Goal: Communication & Community: Answer question/provide support

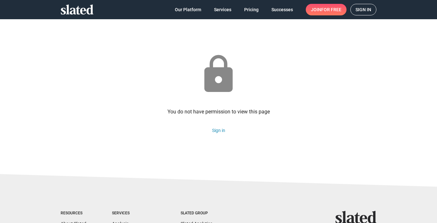
click at [359, 13] on span "Sign in" at bounding box center [364, 9] width 16 height 11
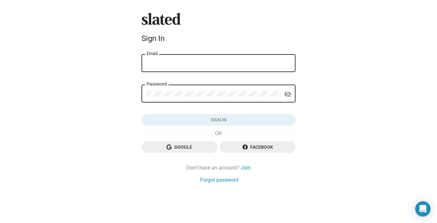
click at [238, 65] on input "Email" at bounding box center [219, 64] width 144 height 6
type input "[EMAIL_ADDRESS][DOMAIN_NAME]"
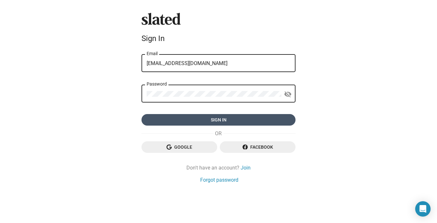
click at [213, 123] on span "Sign in" at bounding box center [219, 120] width 144 height 12
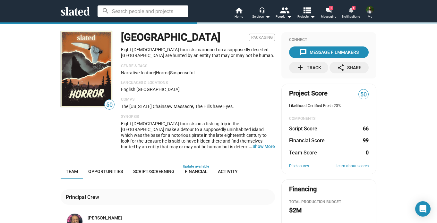
click at [349, 12] on mat-icon "notifications" at bounding box center [351, 10] width 6 height 6
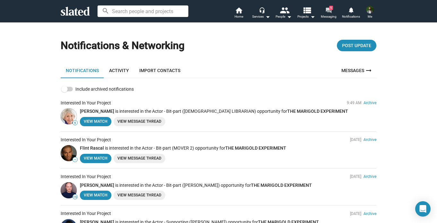
click at [331, 12] on mat-icon "forum" at bounding box center [328, 10] width 6 height 6
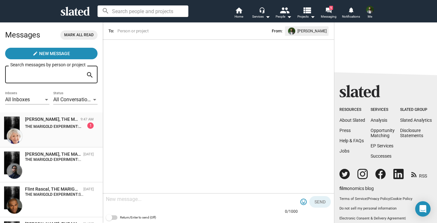
click at [65, 139] on div "Mary Looram, THE MARIGOLD EXPERIMENT 9:47 AM THE MARIGOLD EXPERIMENT: Slated su…" at bounding box center [51, 130] width 95 height 27
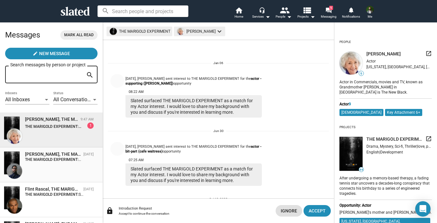
scroll to position [70, 0]
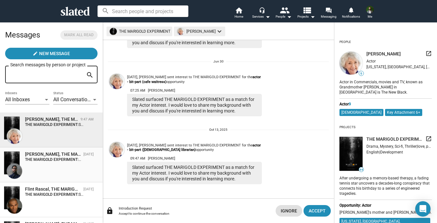
click at [69, 162] on strong "THE MARIGOLD EXPERIMENT:" at bounding box center [53, 160] width 56 height 4
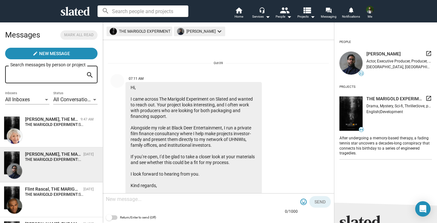
scroll to position [214, 0]
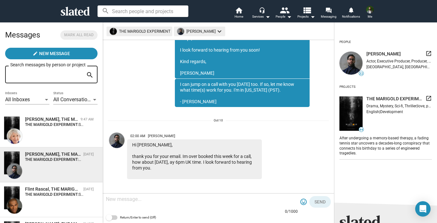
click at [197, 197] on textarea at bounding box center [202, 199] width 192 height 6
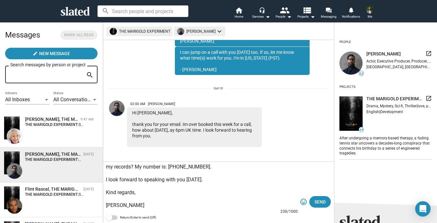
scroll to position [0, 0]
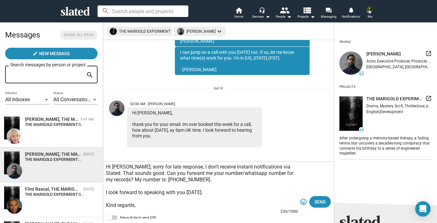
click at [146, 167] on textarea "Hi Poya, sorry for late response, I don't receive instant notifications via Sla…" at bounding box center [202, 186] width 192 height 45
click at [107, 174] on textarea "Hi Poya, sorry for the late response, I don't receive instant notifications via…" at bounding box center [202, 186] width 192 height 45
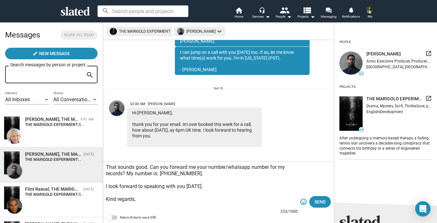
scroll to position [19, 0]
type textarea "Hi Poya, sorry for the late response, I don't receive instant notifications via…"
click at [321, 205] on span "Send" at bounding box center [320, 202] width 11 height 12
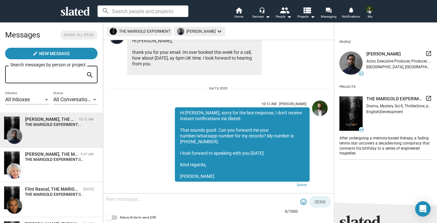
scroll to position [328, 0]
